Goal: Feedback & Contribution: Submit feedback/report problem

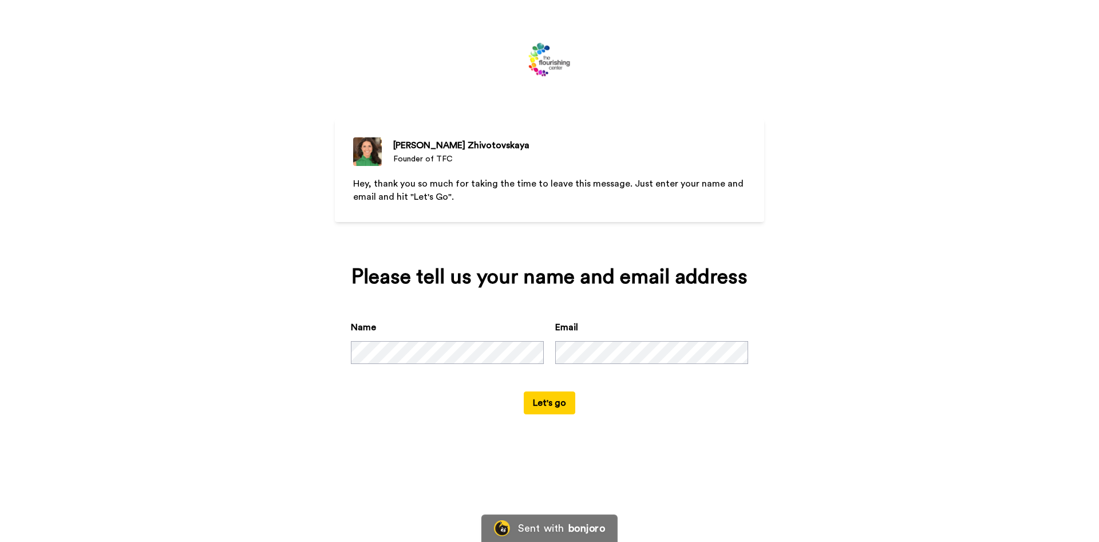
click at [546, 414] on button "Let's go" at bounding box center [550, 403] width 52 height 23
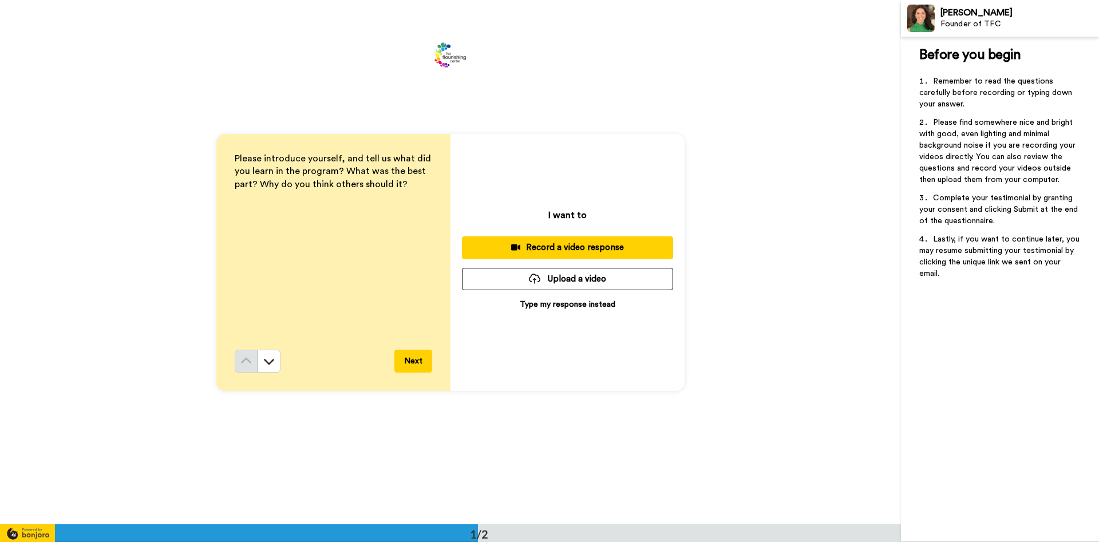
click at [585, 305] on p "Type my response instead" at bounding box center [568, 304] width 96 height 11
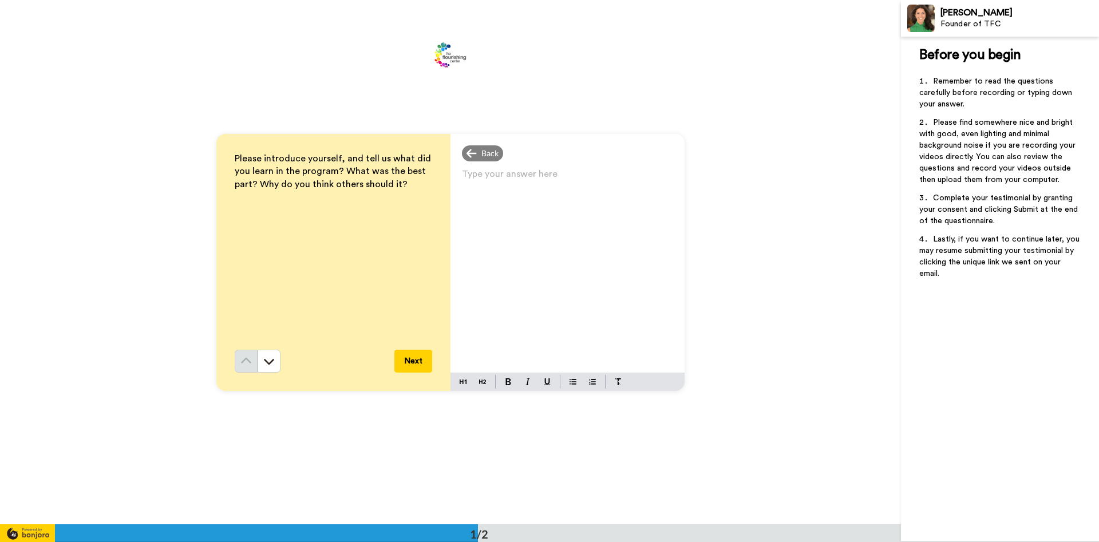
click at [509, 190] on div "Type your answer here ﻿" at bounding box center [567, 269] width 234 height 207
click at [249, 230] on div "Please introduce yourself, and tell us what did you learn in the program? What …" at bounding box center [333, 250] width 197 height 197
click at [411, 358] on button "Next" at bounding box center [413, 361] width 38 height 23
click at [479, 156] on div "Back" at bounding box center [482, 153] width 41 height 16
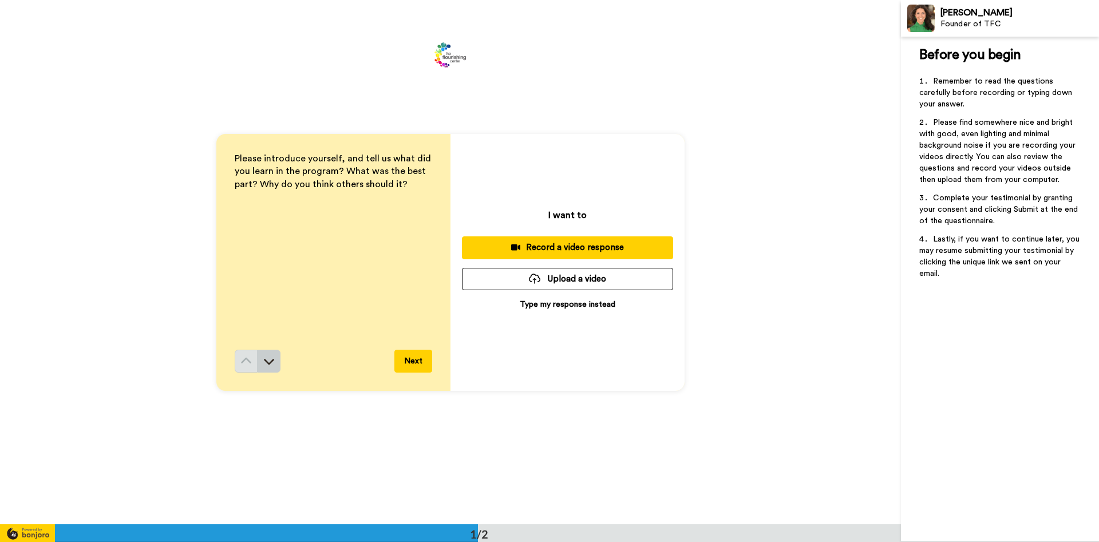
click at [269, 360] on icon at bounding box center [268, 360] width 11 height 11
click at [564, 302] on p "Type my response instead" at bounding box center [568, 304] width 96 height 11
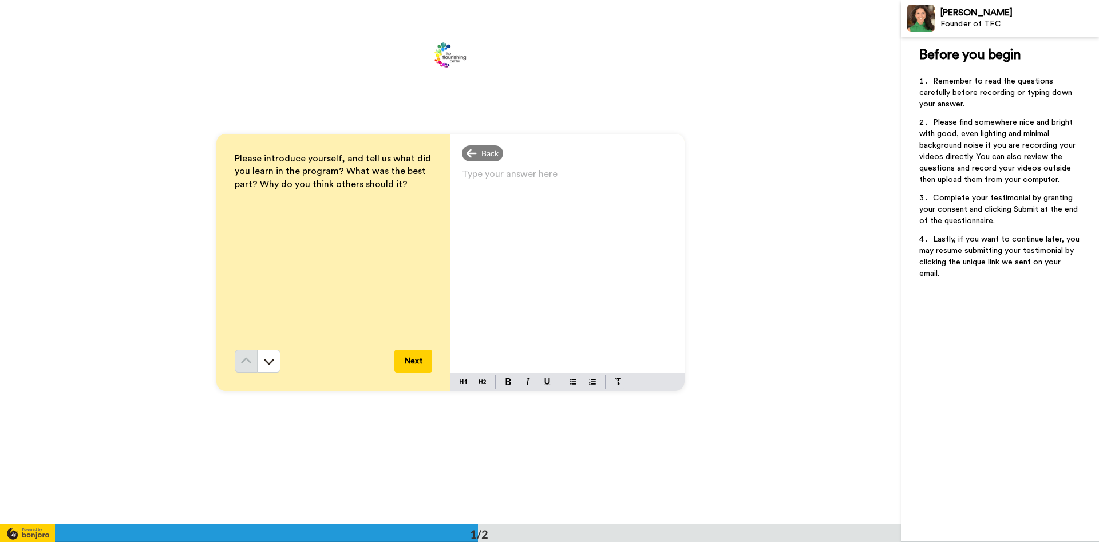
click at [463, 178] on p "Type your answer here ﻿" at bounding box center [567, 179] width 211 height 16
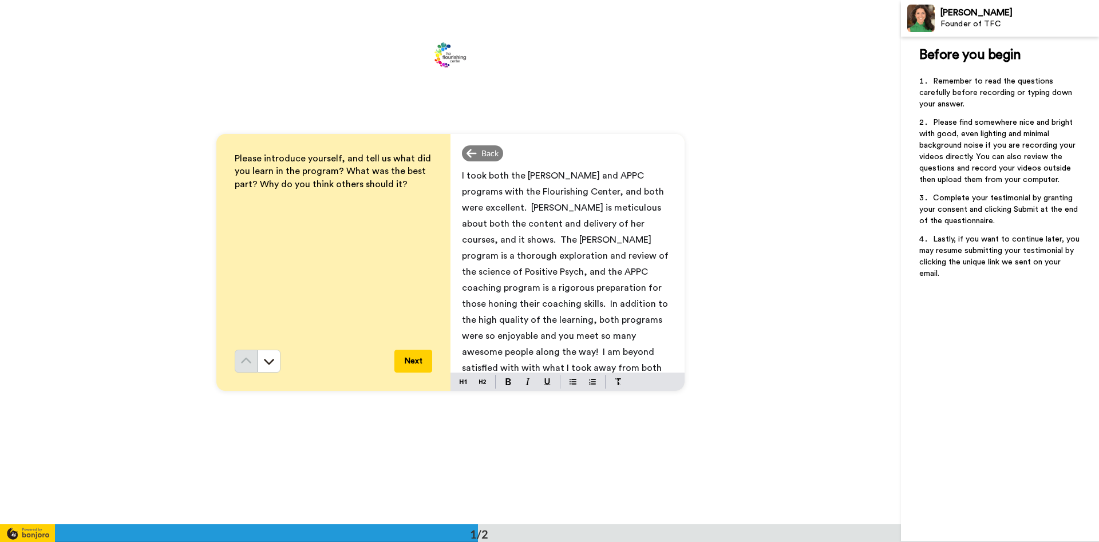
scroll to position [27, 0]
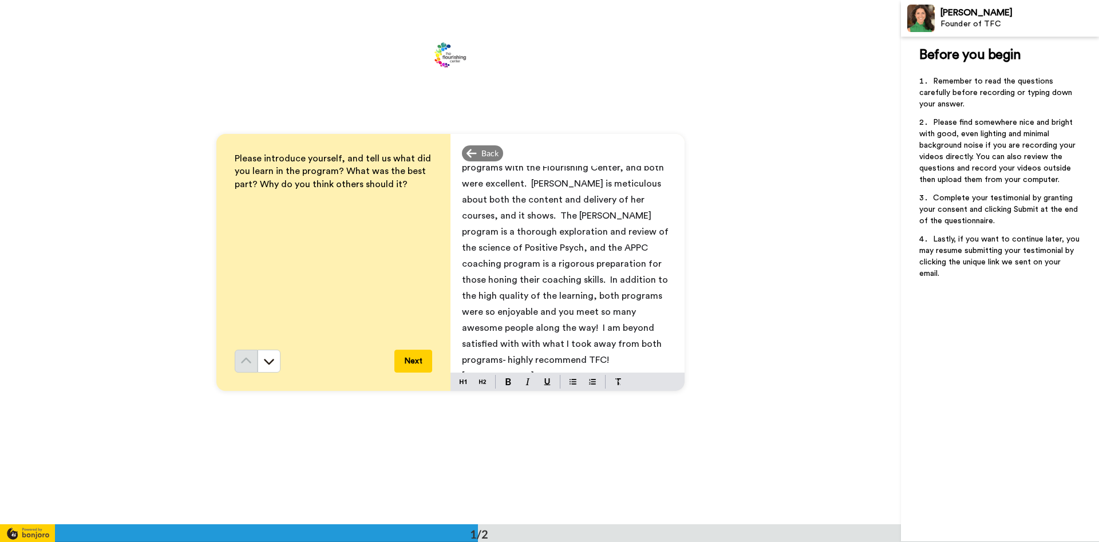
click at [504, 215] on span "I took both the [PERSON_NAME] and APPC programs with the Flourishing Center, an…" at bounding box center [566, 256] width 209 height 218
click at [487, 279] on span "I took both the [PERSON_NAME] and APPC programs with the Flourishing Center, an…" at bounding box center [566, 272] width 209 height 218
click at [572, 278] on span "I took both the [PERSON_NAME] and APPC programs with the Flourishing Center, an…" at bounding box center [569, 272] width 214 height 218
click at [662, 279] on span "I took both the [PERSON_NAME] and APPC programs with the Flourishing Center, an…" at bounding box center [567, 272] width 211 height 218
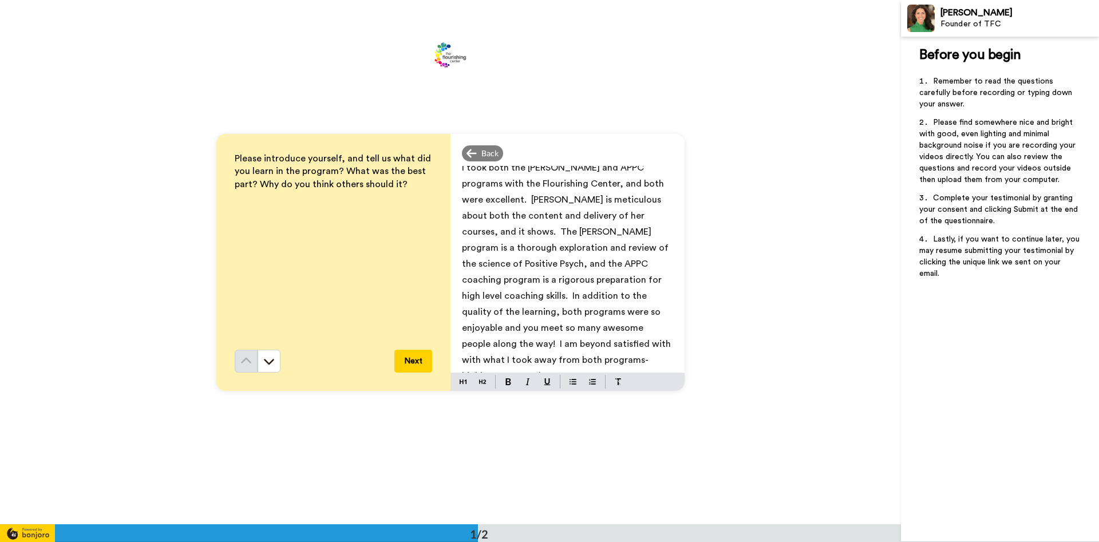
click at [621, 342] on span "I took both the [PERSON_NAME] and APPC programs with the Flourishing Center, an…" at bounding box center [567, 272] width 211 height 218
click at [410, 358] on button "Next" at bounding box center [413, 361] width 38 height 23
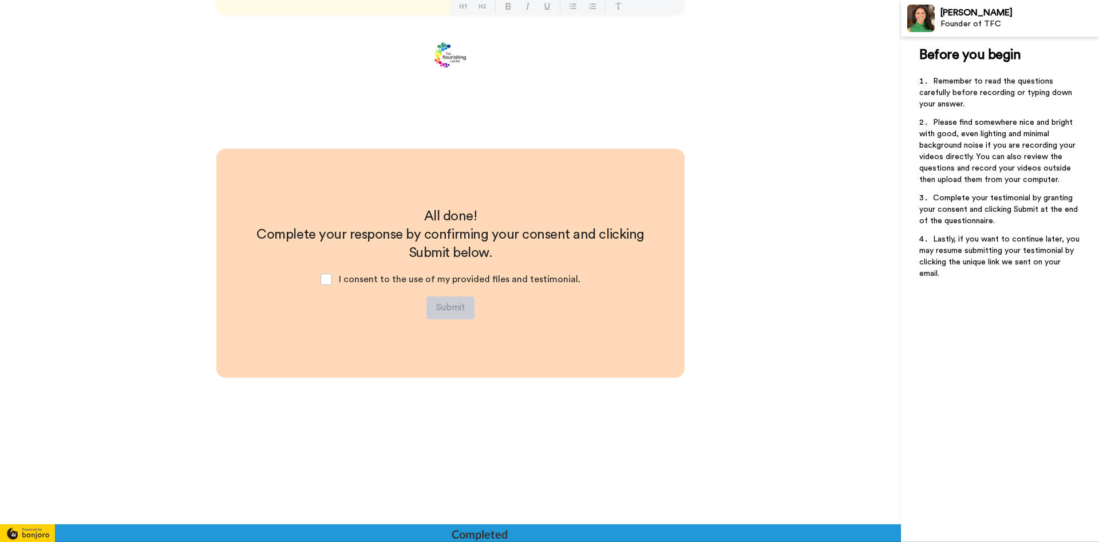
scroll to position [377, 0]
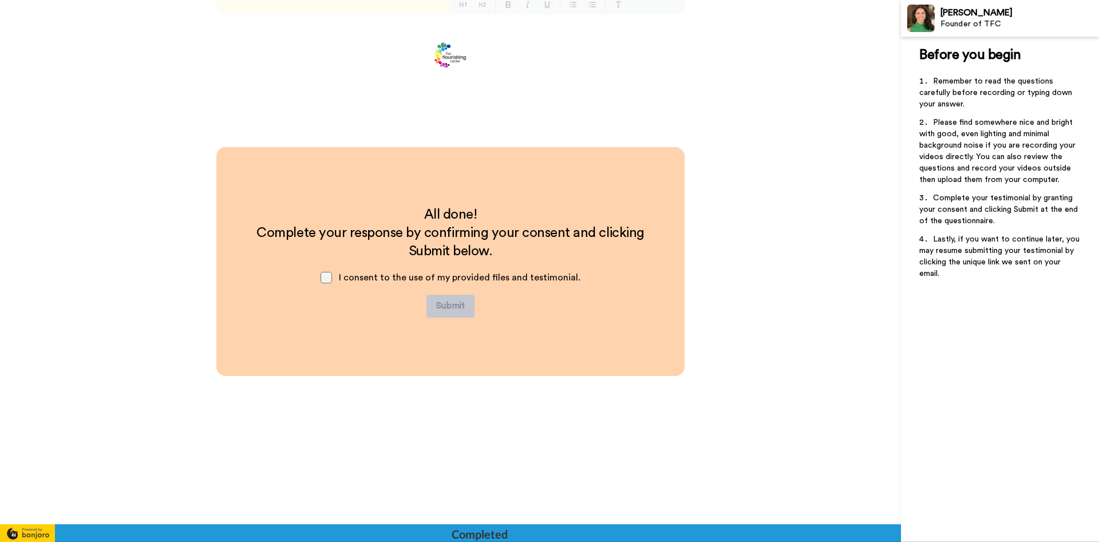
click at [332, 279] on span at bounding box center [326, 277] width 11 height 11
click at [454, 307] on button "Submit" at bounding box center [450, 306] width 48 height 23
